Goal: Check status: Check status

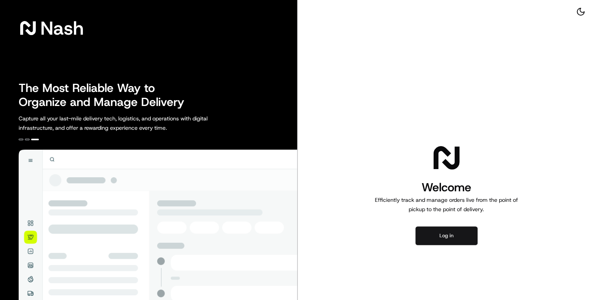
click at [445, 232] on button "Log in" at bounding box center [447, 235] width 62 height 19
